Goal: Check status: Check status

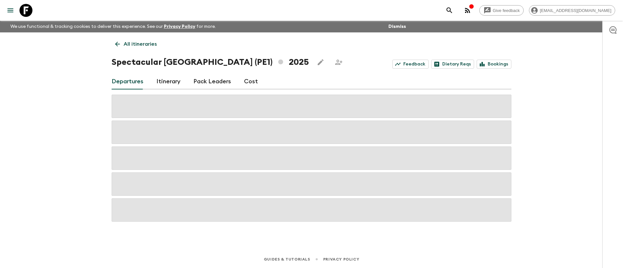
click at [147, 43] on p "All itineraries" at bounding box center [140, 44] width 33 height 8
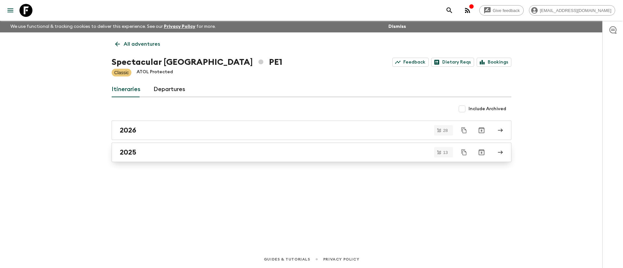
click at [155, 151] on div "2025" at bounding box center [305, 152] width 371 height 8
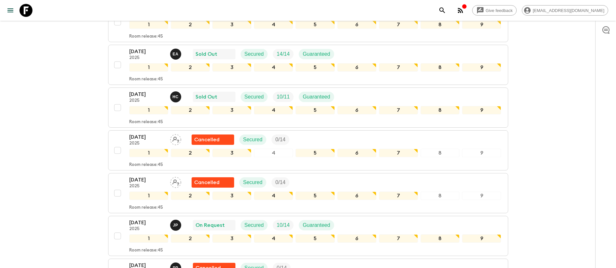
scroll to position [243, 0]
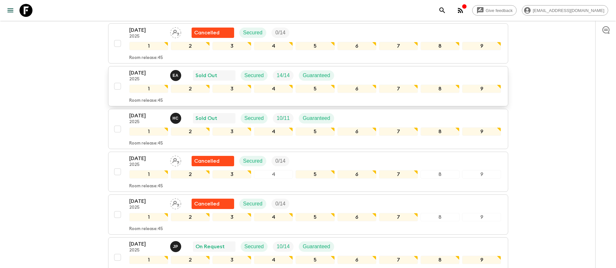
click at [358, 73] on div "[DATE] 2025 E A Sold Out Secured 14 / 14 Guaranteed" at bounding box center [315, 75] width 372 height 13
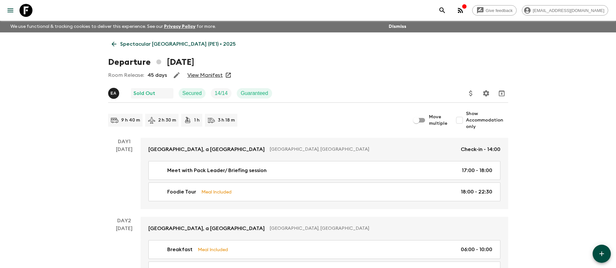
click at [218, 73] on link "View Manifest" at bounding box center [204, 75] width 35 height 6
